Goal: Information Seeking & Learning: Learn about a topic

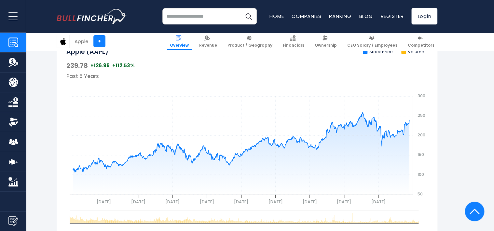
scroll to position [223, 0]
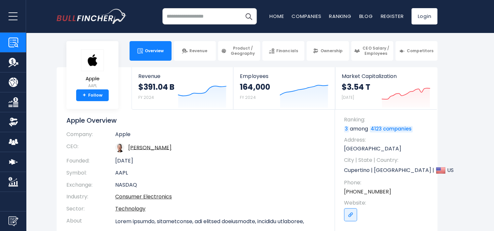
scroll to position [0, 0]
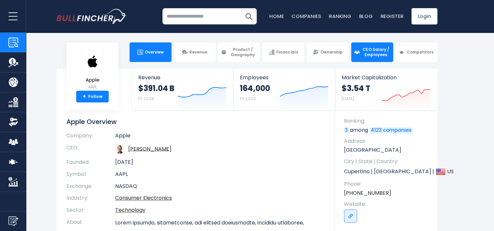
click at [365, 58] on link "CEO Salary / Employees" at bounding box center [372, 52] width 42 height 20
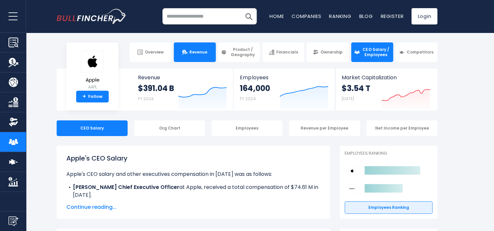
click at [200, 59] on link "Revenue" at bounding box center [195, 52] width 42 height 20
